Goal: Check status: Check status

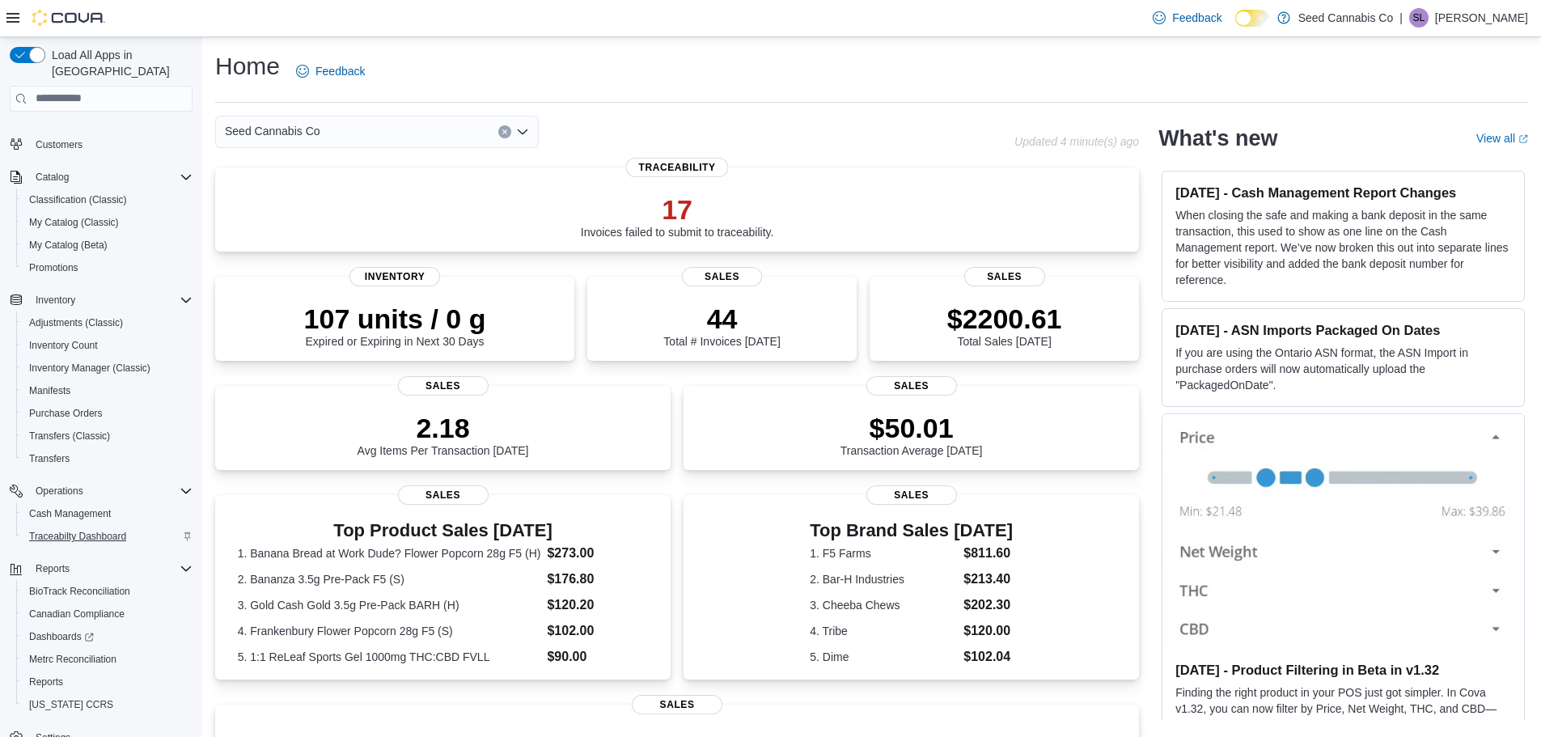
scroll to position [121, 0]
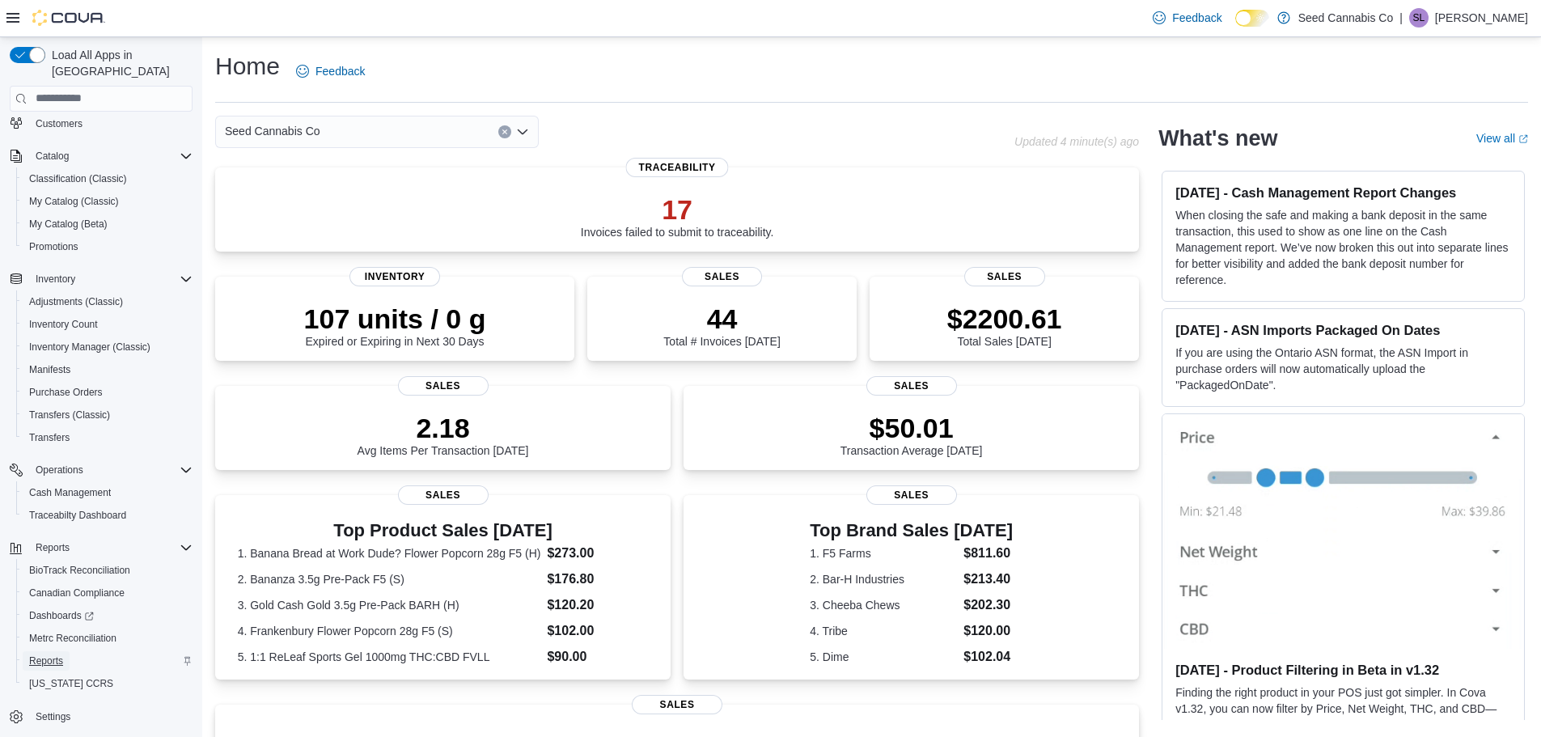
click at [40, 655] on span "Reports" at bounding box center [46, 661] width 34 height 13
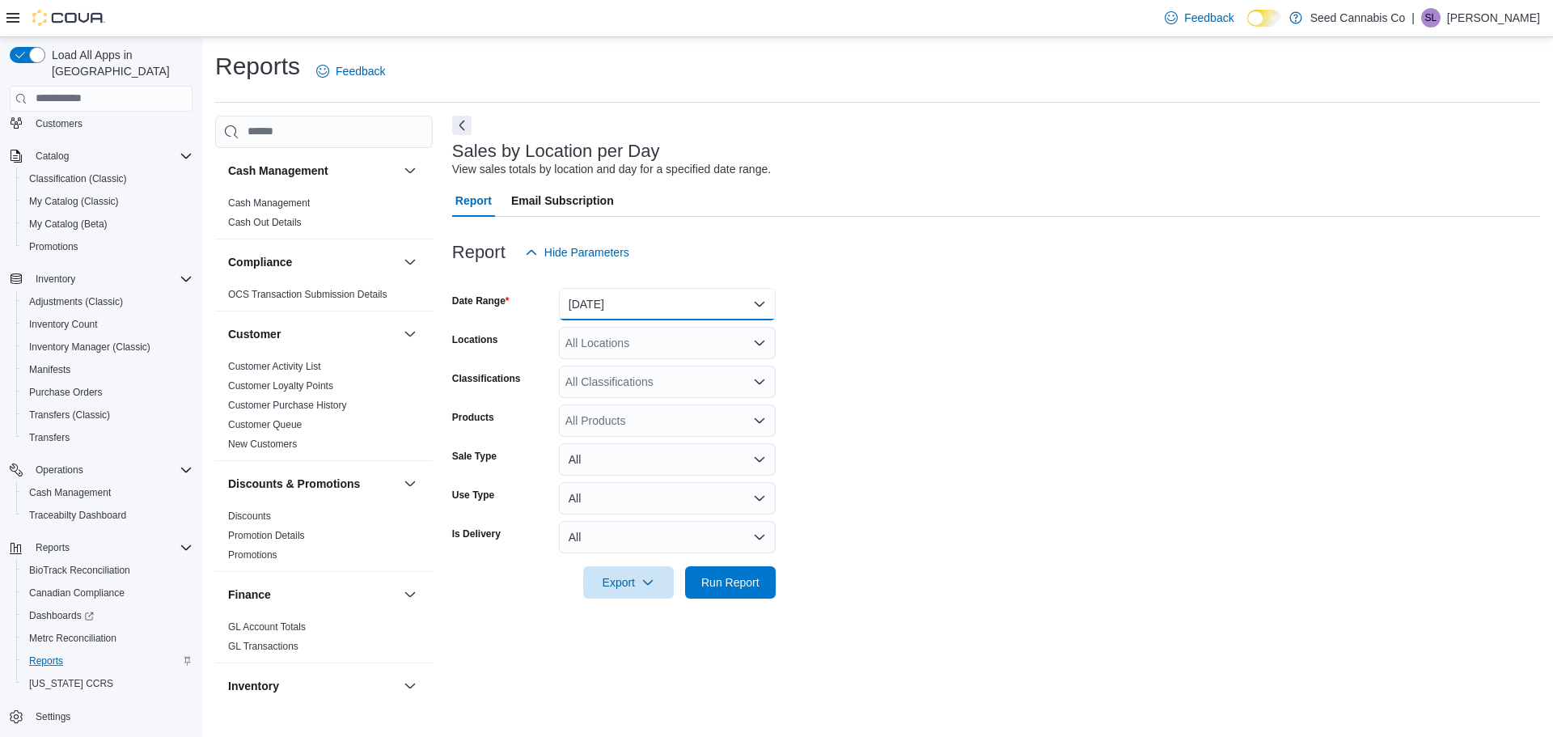
click at [689, 303] on button "Yesterday" at bounding box center [667, 304] width 217 height 32
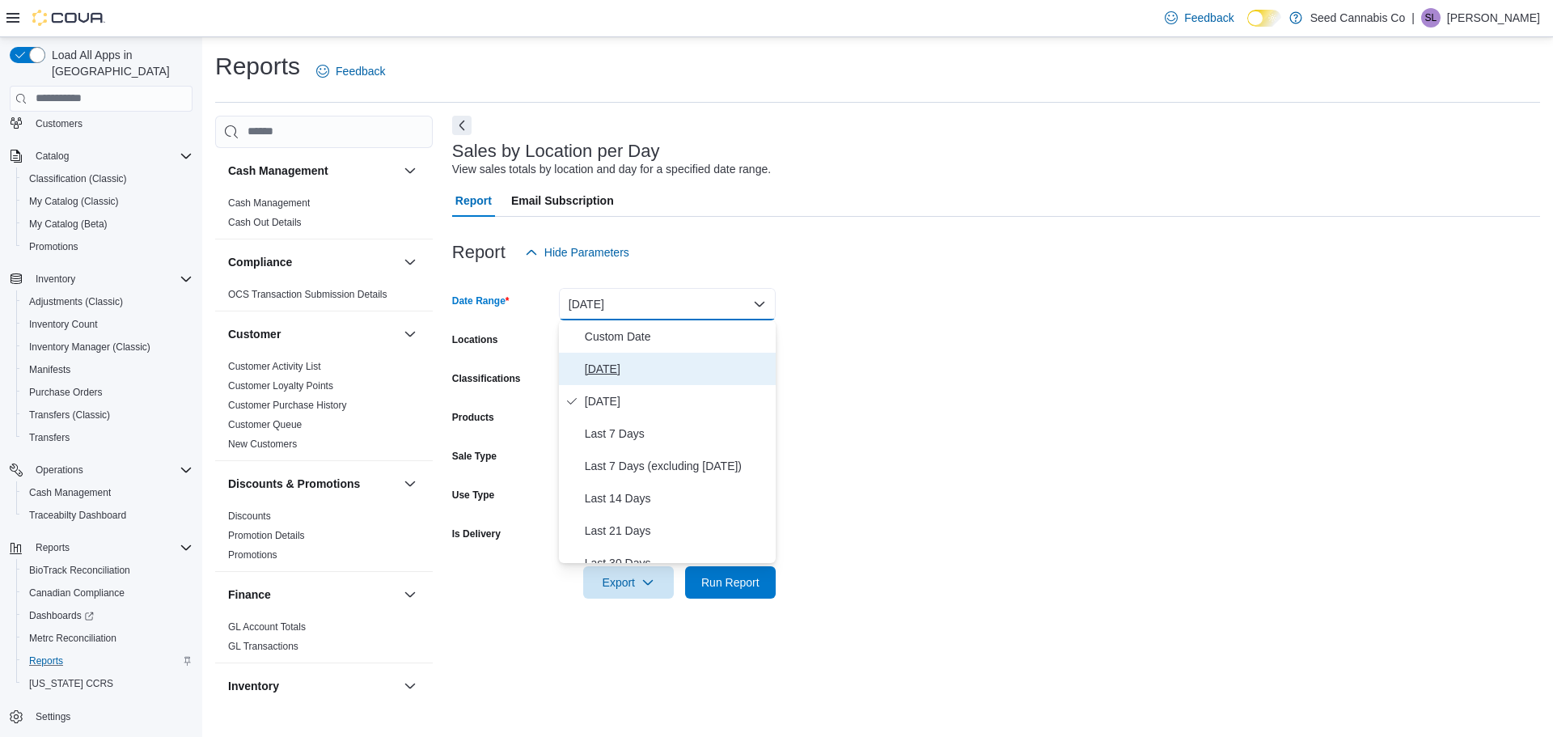
click at [636, 360] on span "Today" at bounding box center [677, 368] width 184 height 19
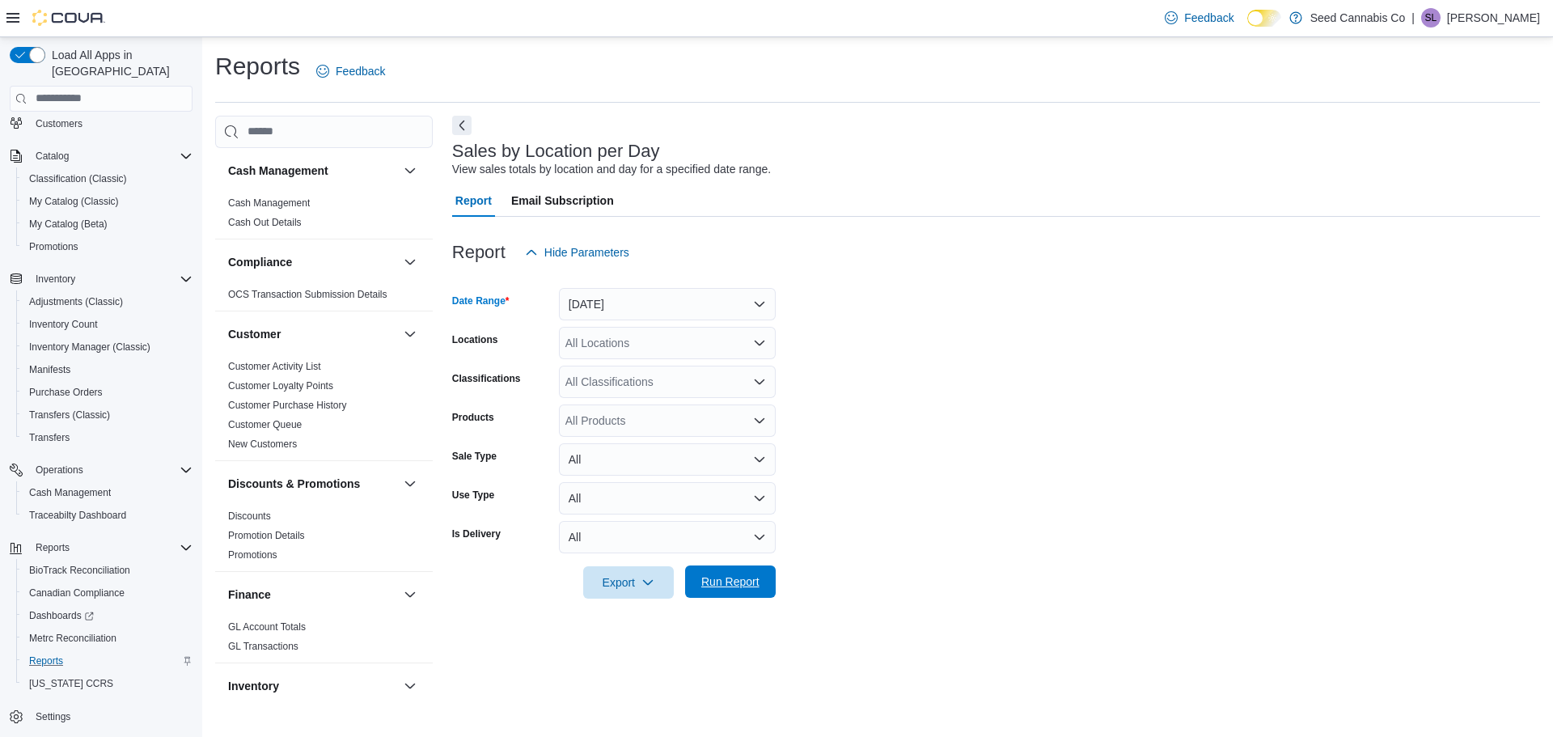
click at [757, 587] on span "Run Report" at bounding box center [730, 582] width 58 height 16
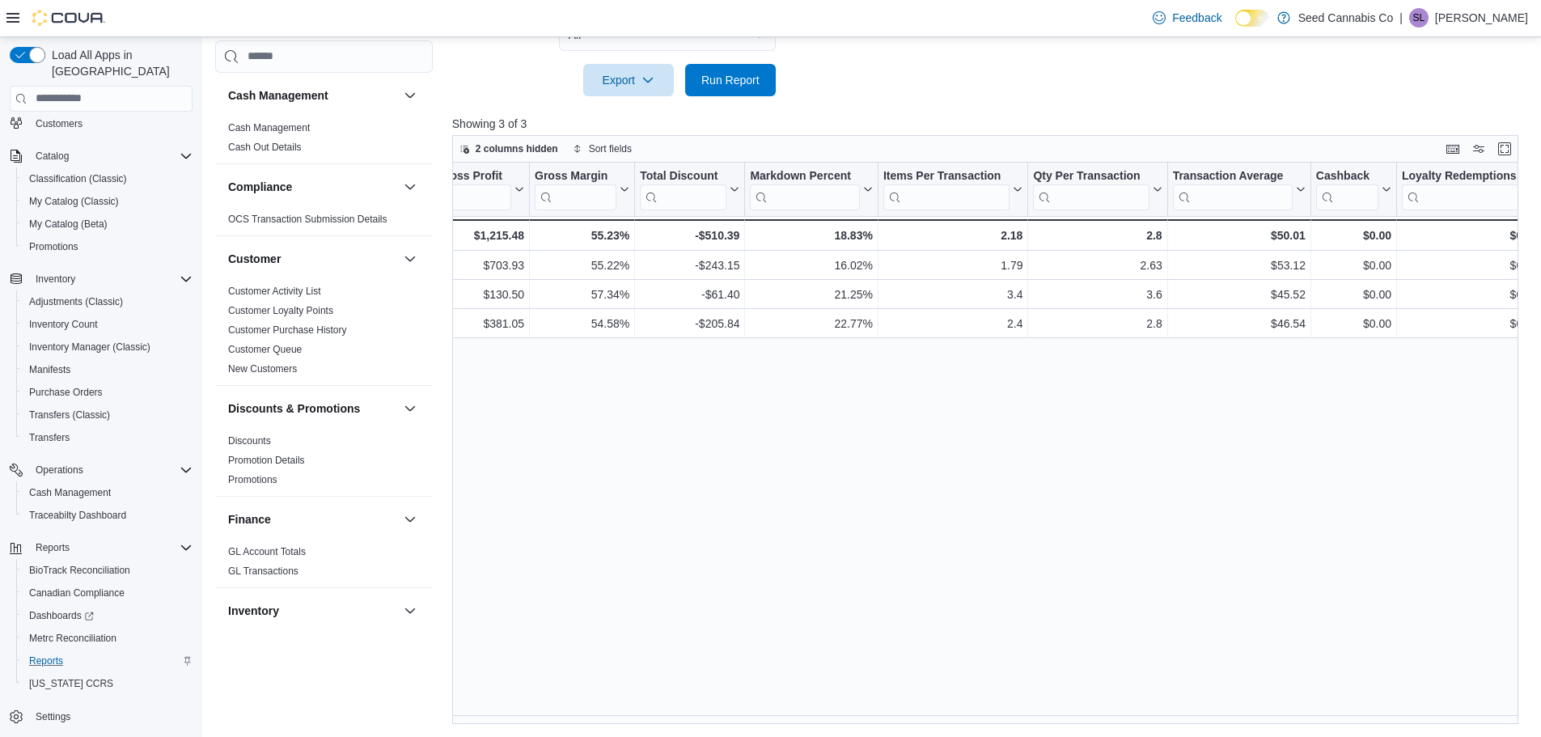
scroll to position [0, 1413]
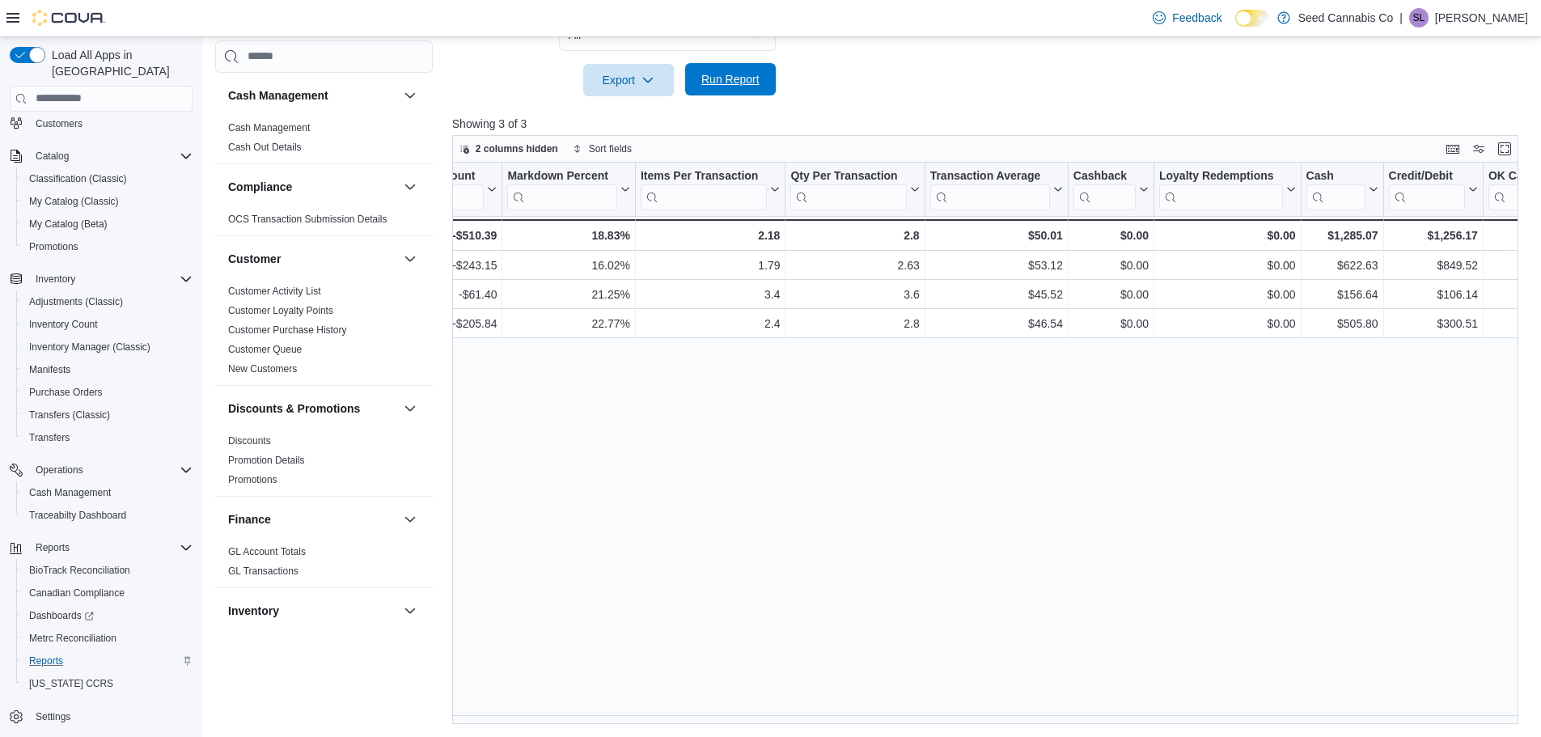
click at [718, 88] on span "Run Report" at bounding box center [730, 79] width 71 height 32
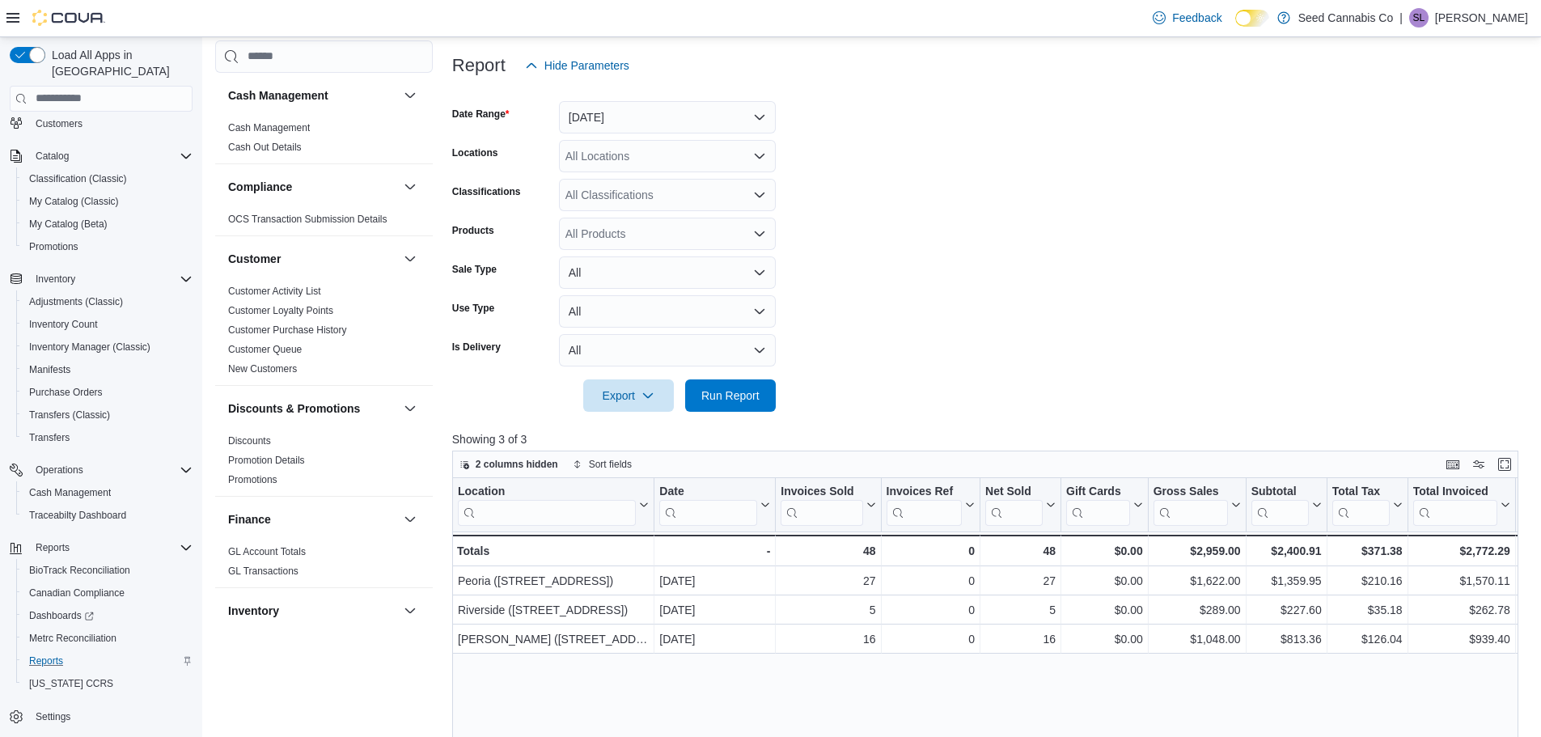
scroll to position [269, 0]
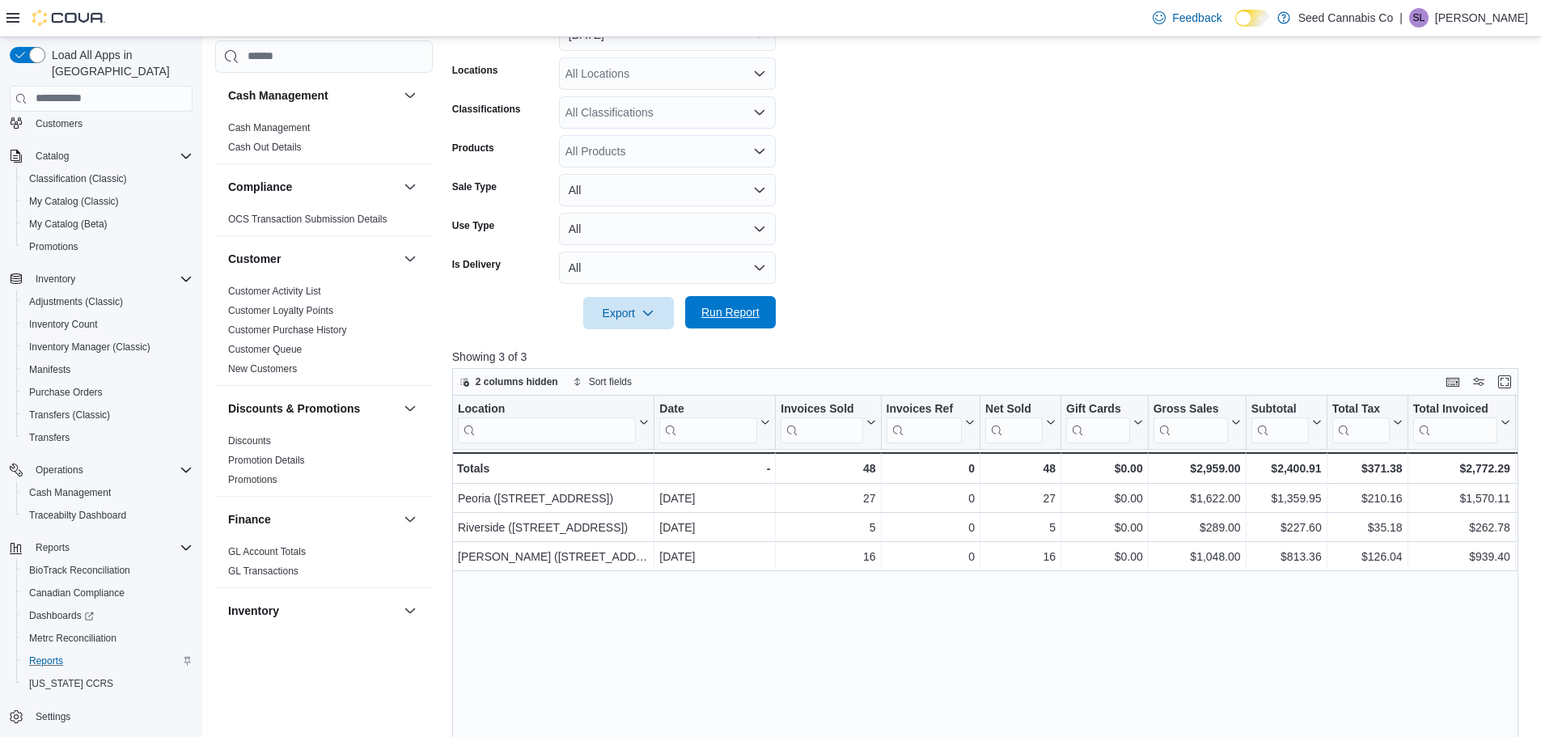
click at [731, 313] on span "Run Report" at bounding box center [730, 312] width 58 height 16
click at [723, 310] on span "Run Report" at bounding box center [730, 312] width 58 height 16
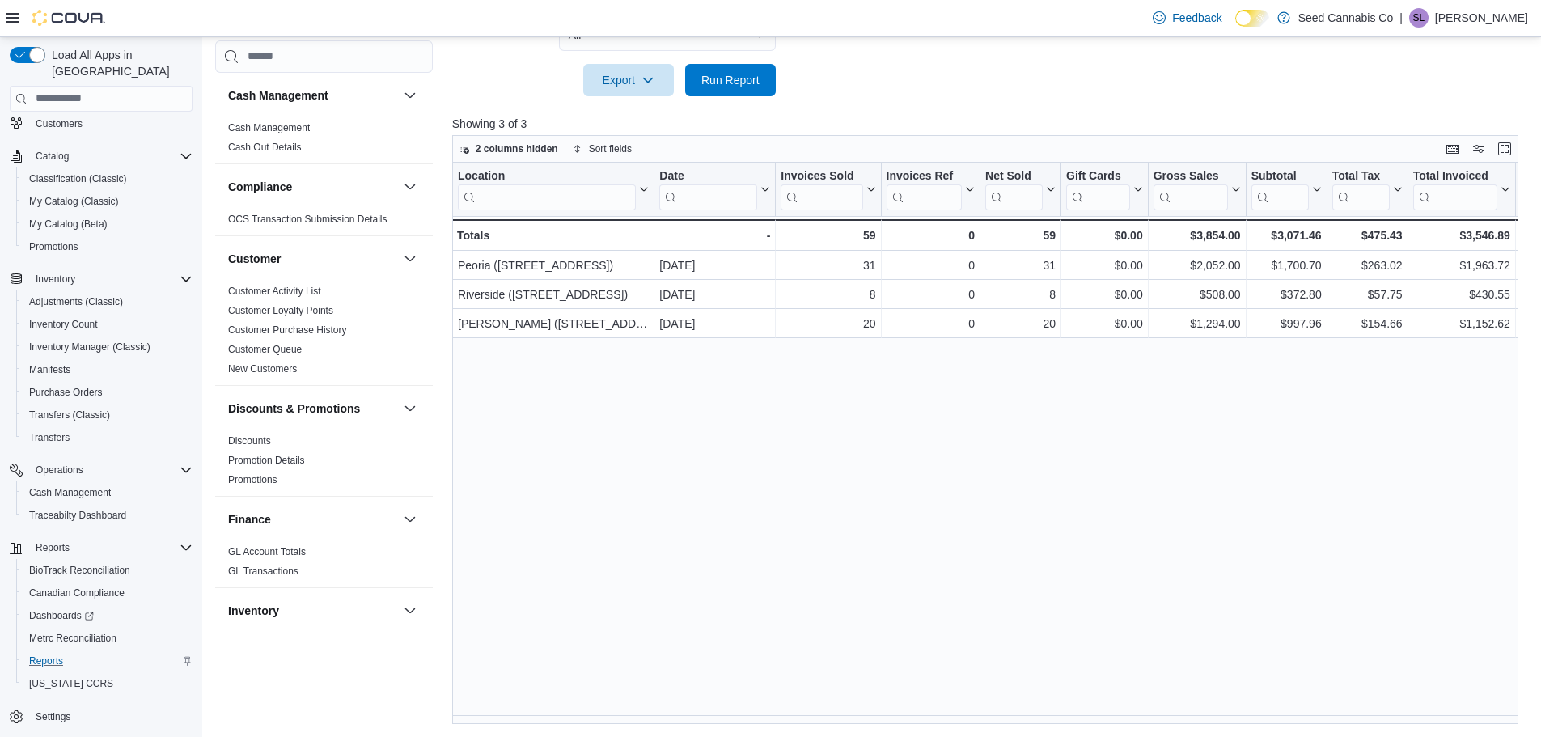
click at [750, 725] on div "Reports Feedback Cash Management Cash Management Cash Out Details Compliance OC…" at bounding box center [872, 136] width 1341 height 1203
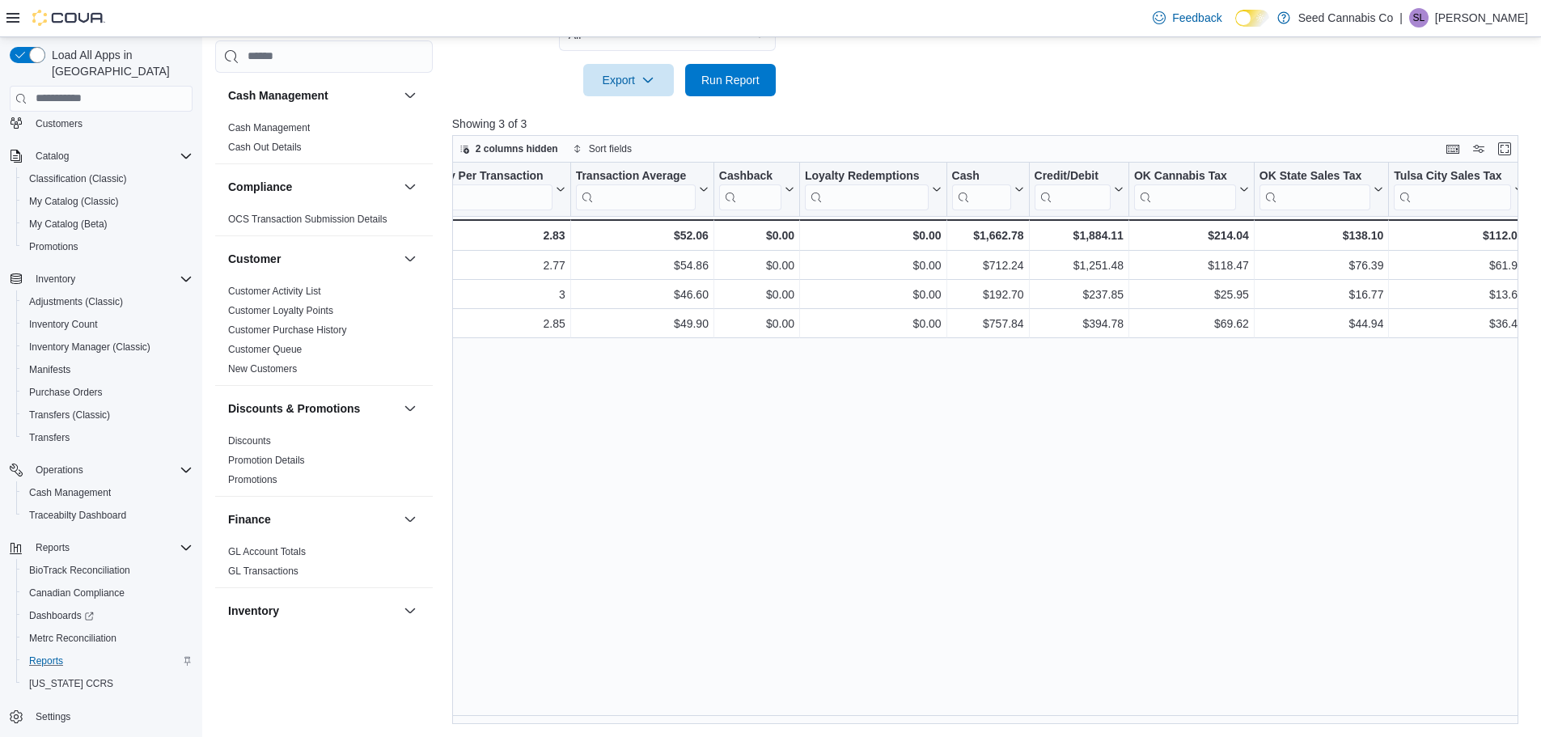
scroll to position [0, 1973]
